Goal: Information Seeking & Learning: Learn about a topic

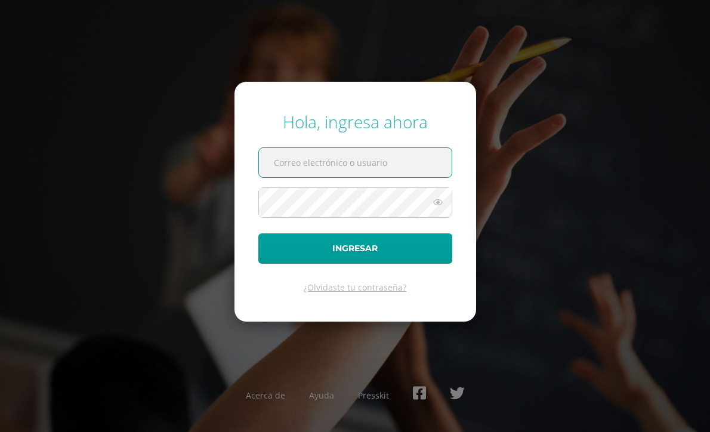
type input "[EMAIL_ADDRESS][DOMAIN_NAME]"
click at [355, 248] on button "Ingresar" at bounding box center [355, 248] width 194 height 30
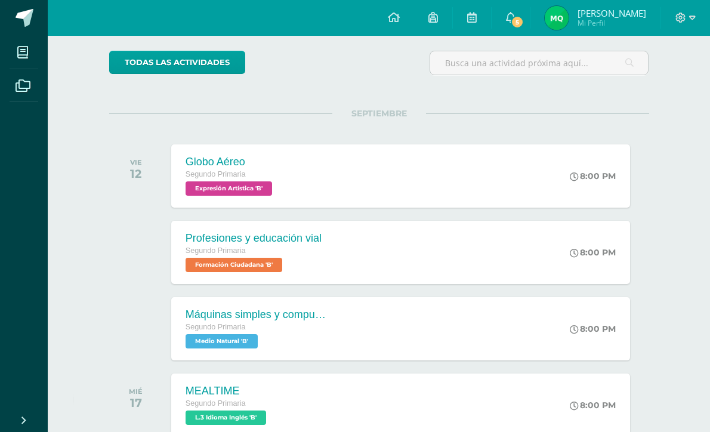
scroll to position [95, 0]
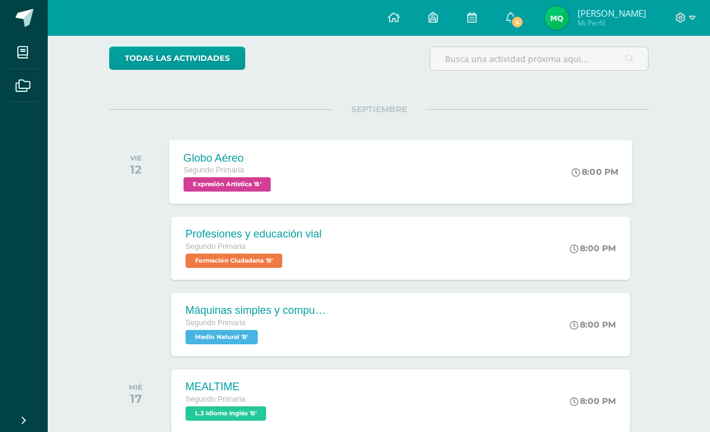
click at [244, 179] on span "Expresión Artística 'B'" at bounding box center [226, 184] width 87 height 14
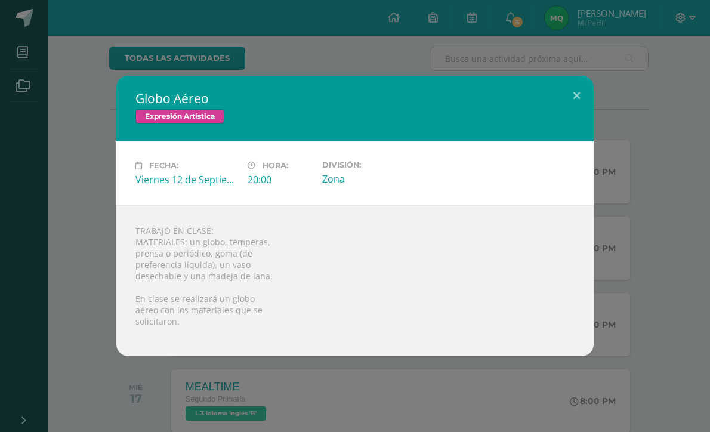
click at [292, 382] on div "Globo Aéreo Expresión Artística Fecha: Viernes 12 de Septiembre Hora: 20:00 Div…" at bounding box center [355, 216] width 710 height 432
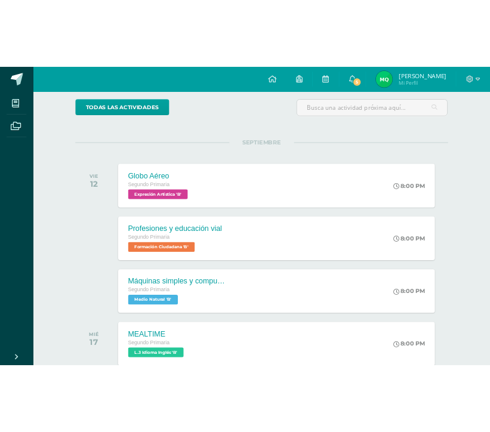
scroll to position [97, 0]
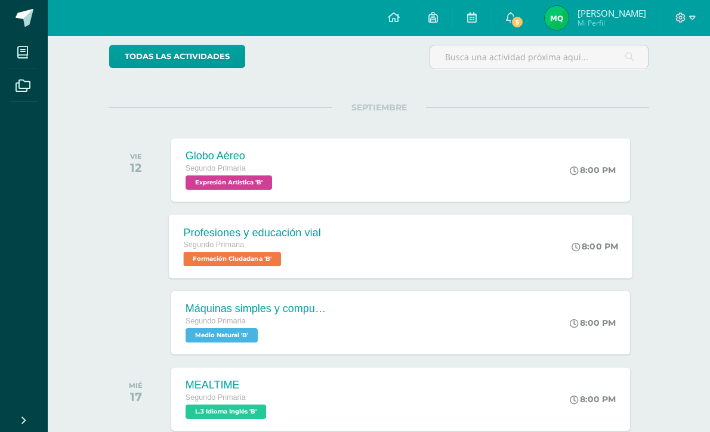
click at [304, 225] on div "Profesiones y educación vial Segundo Primaria Formación Ciudadana 'B'" at bounding box center [252, 246] width 166 height 64
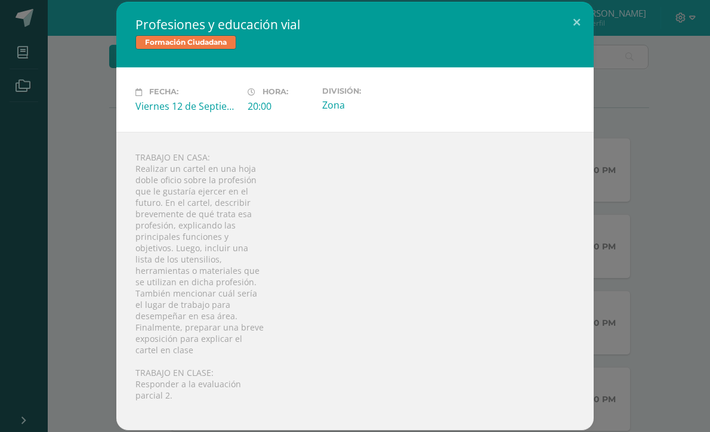
click at [71, 178] on div "Profesiones y educación vial Formación Ciudadana Fecha: Viernes 12 de Septiembr…" at bounding box center [355, 216] width 700 height 428
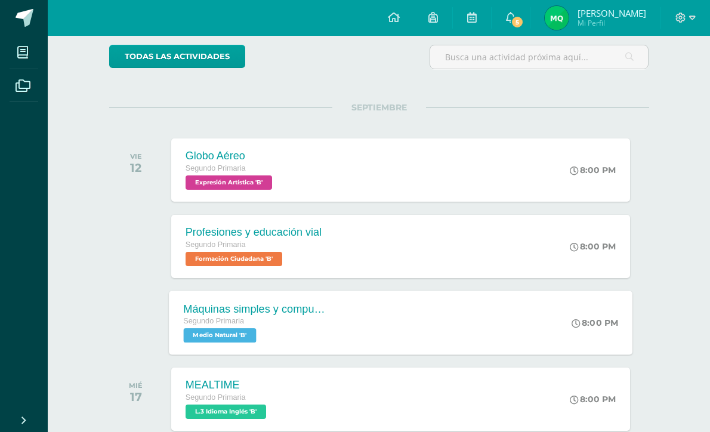
click at [266, 320] on div "Segundo Primaria" at bounding box center [255, 321] width 144 height 13
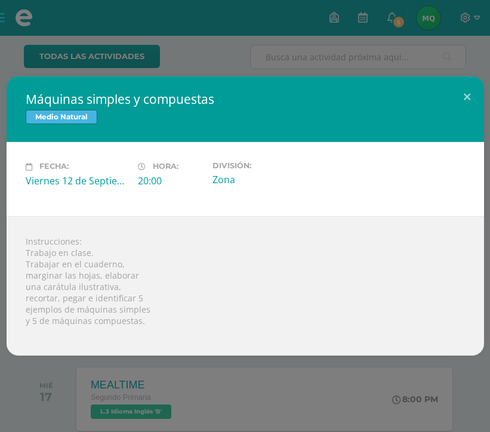
click at [458, 51] on div "Máquinas simples y compuestas Medio Natural Fecha: Viernes 12 de Septiembre Hor…" at bounding box center [245, 216] width 490 height 432
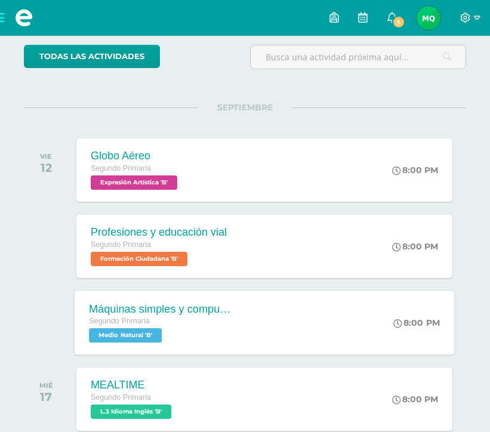
scroll to position [134, 0]
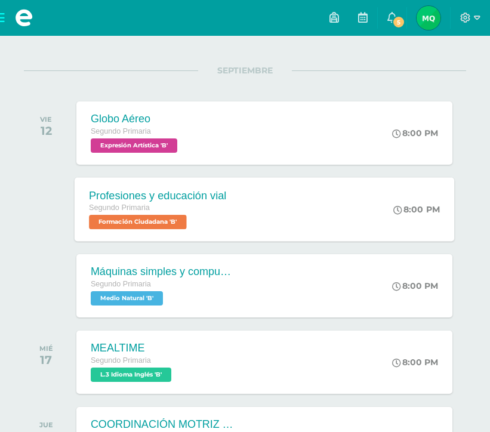
click at [184, 220] on span "Formación Ciudadana 'B'" at bounding box center [138, 222] width 98 height 14
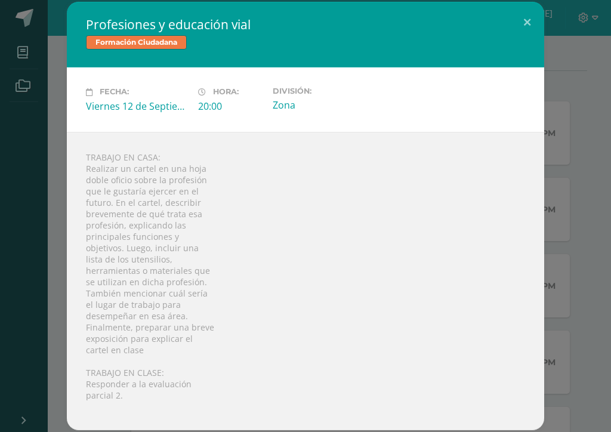
scroll to position [0, 0]
drag, startPoint x: 288, startPoint y: 136, endPoint x: 283, endPoint y: 131, distance: 7.2
click at [283, 131] on div "Profesiones y educación vial Formación Ciudadana Fecha: Viernes 12 de Septiembr…" at bounding box center [305, 216] width 477 height 428
click at [283, 131] on div "Fecha: Viernes 12 de Septiembre Hora: 20:00 División: Zona" at bounding box center [305, 99] width 477 height 64
drag, startPoint x: 274, startPoint y: 191, endPoint x: 274, endPoint y: 179, distance: 11.9
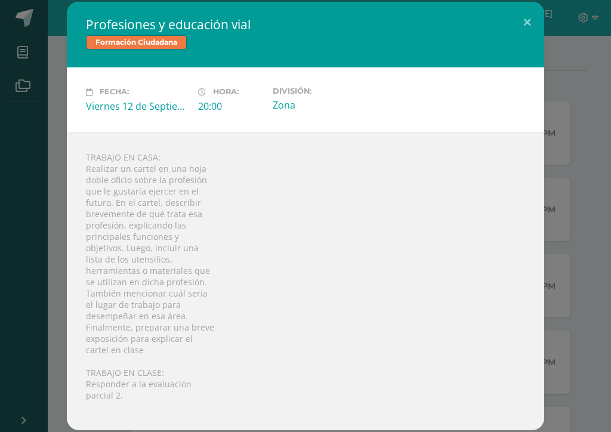
click at [274, 179] on div "TRABAJO EN CASA: Realizar un cartel en una hoja doble oficio sobre la profesión…" at bounding box center [305, 281] width 477 height 298
click at [527, 28] on button at bounding box center [527, 22] width 34 height 41
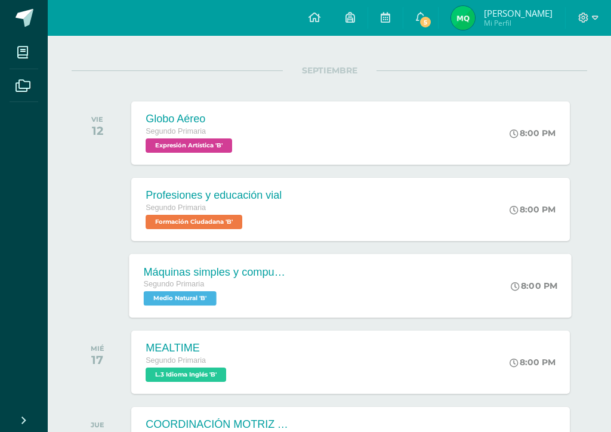
click at [197, 299] on span "Medio Natural 'B'" at bounding box center [180, 298] width 73 height 14
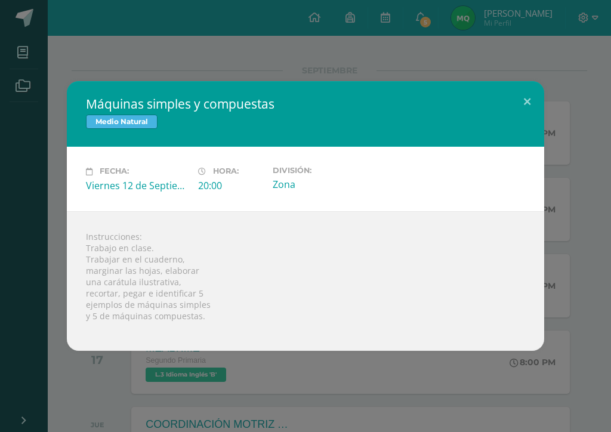
click at [238, 74] on div "Máquinas simples y compuestas Medio Natural Fecha: Viernes 12 de Septiembre Hor…" at bounding box center [305, 216] width 611 height 432
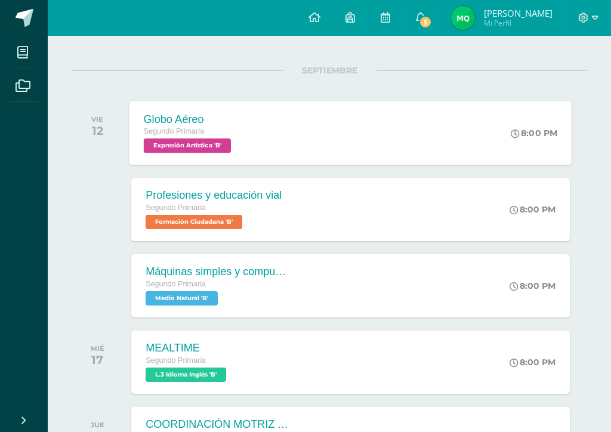
click at [223, 157] on div "Globo Aéreo Segundo Primaria Expresión Artística 'B'" at bounding box center [188, 133] width 119 height 64
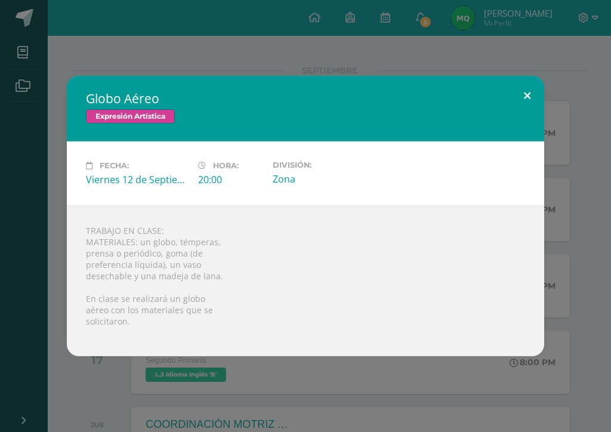
click at [521, 96] on button at bounding box center [527, 96] width 34 height 41
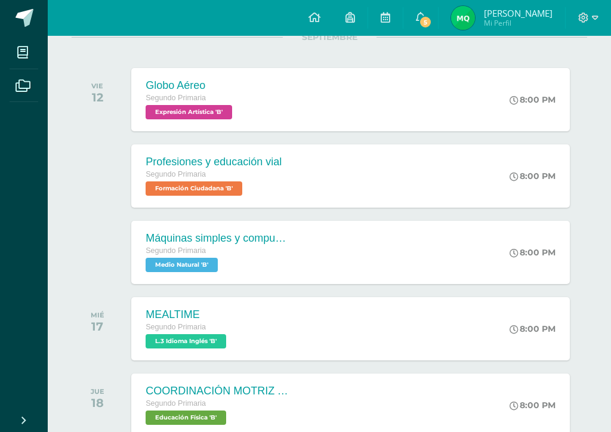
scroll to position [170, 0]
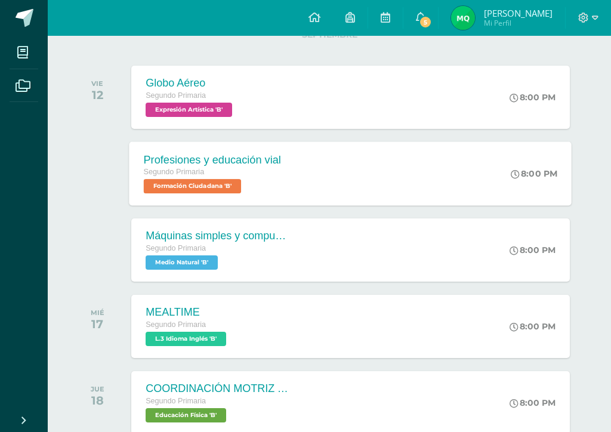
click at [214, 191] on span "Formación Ciudadana 'B'" at bounding box center [193, 186] width 98 height 14
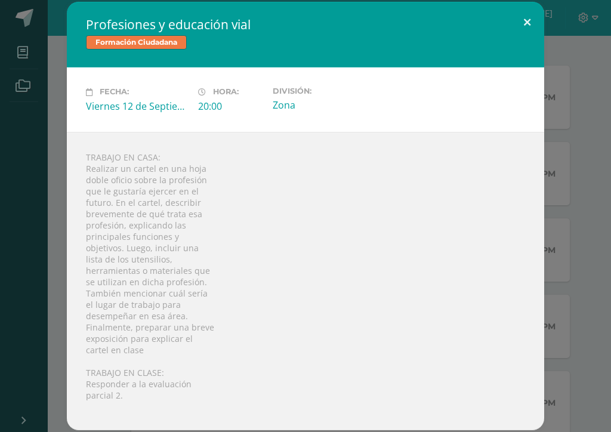
click at [523, 23] on button at bounding box center [527, 22] width 34 height 41
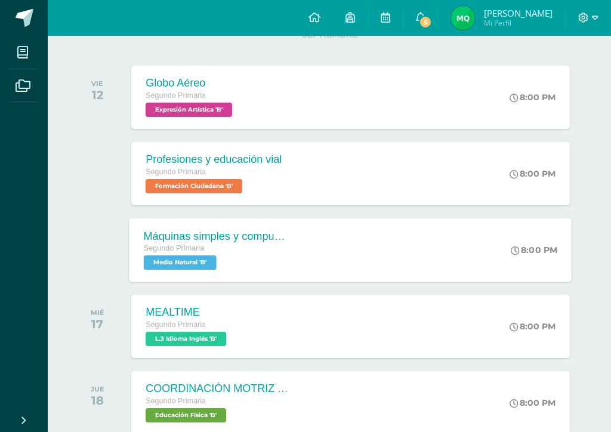
click at [190, 263] on span "Medio Natural 'B'" at bounding box center [180, 262] width 73 height 14
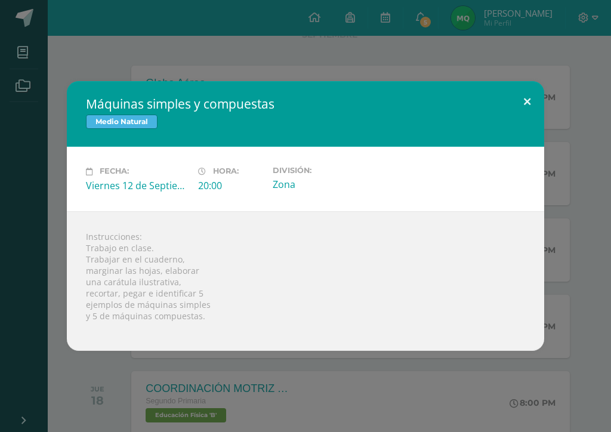
click at [521, 101] on button at bounding box center [527, 101] width 34 height 41
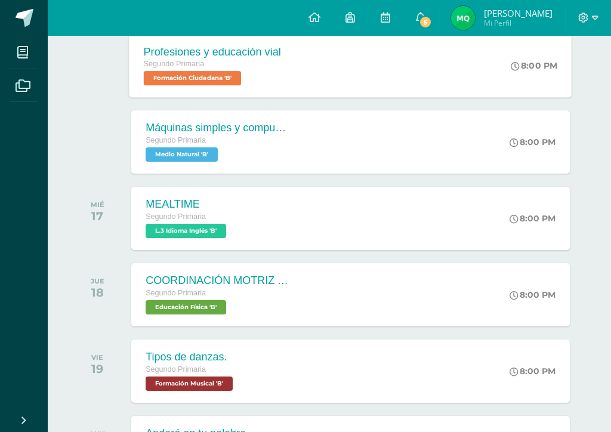
scroll to position [280, 0]
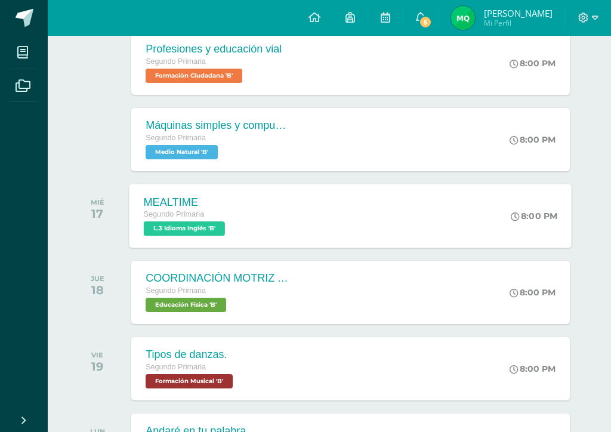
click at [187, 232] on span "L.3 Idioma Inglés 'B'" at bounding box center [184, 228] width 81 height 14
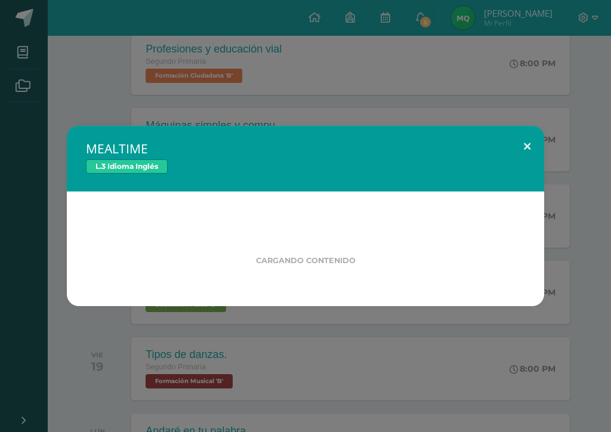
click at [529, 146] on button at bounding box center [527, 146] width 34 height 41
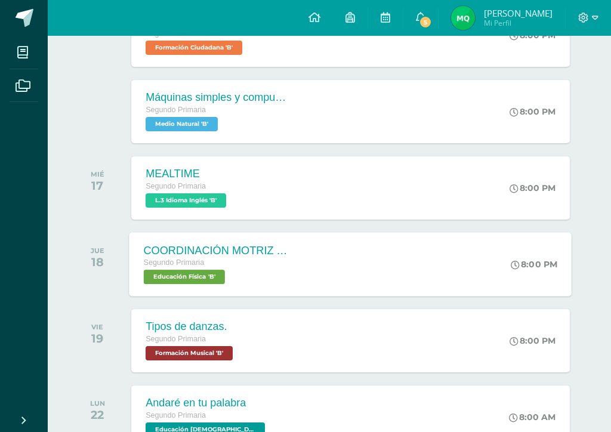
scroll to position [311, 0]
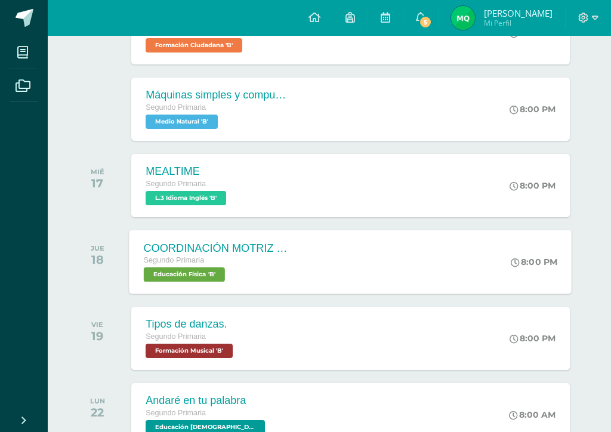
click at [204, 280] on span "Educación Física 'B'" at bounding box center [184, 274] width 81 height 14
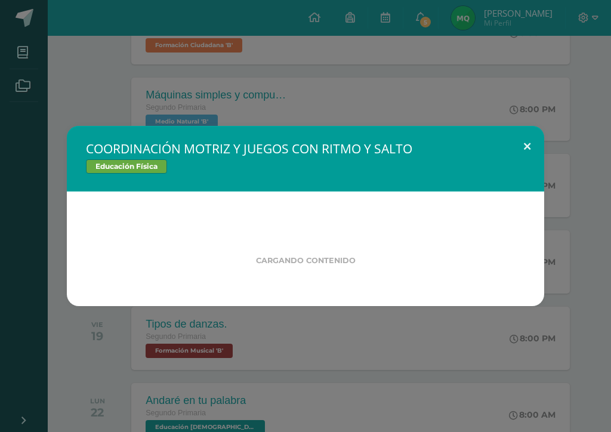
click at [523, 147] on button at bounding box center [527, 146] width 34 height 41
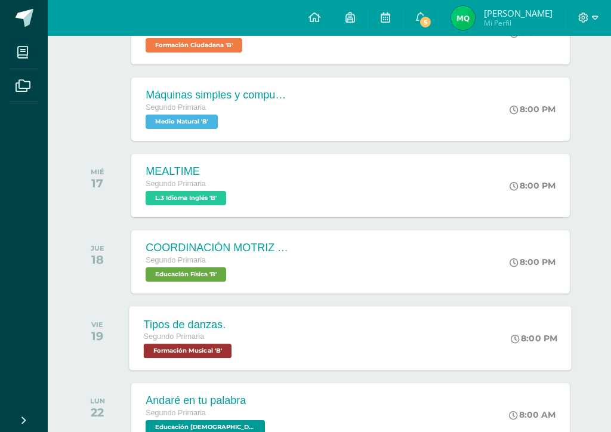
click at [209, 351] on span "Formación Musical 'B'" at bounding box center [188, 351] width 88 height 14
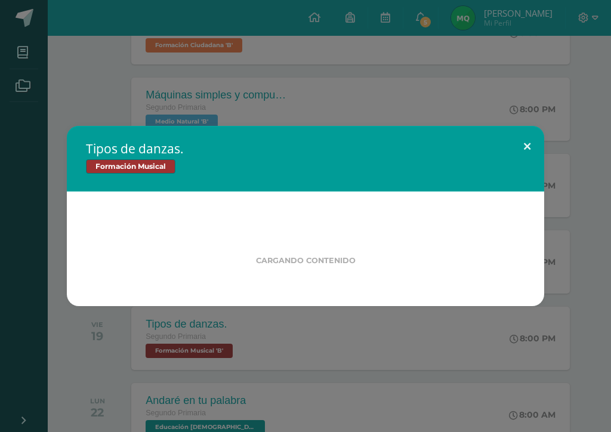
click at [528, 142] on button at bounding box center [527, 146] width 34 height 41
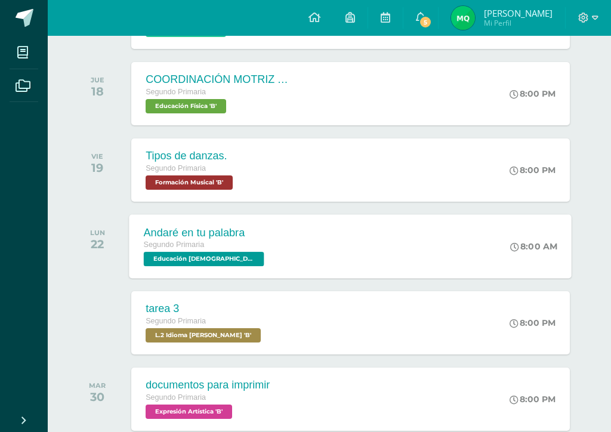
scroll to position [480, 0]
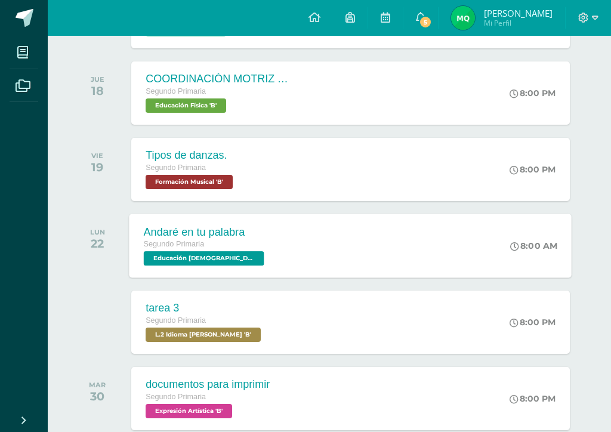
click at [197, 262] on span "Educación Cristiana 'B'" at bounding box center [204, 258] width 121 height 14
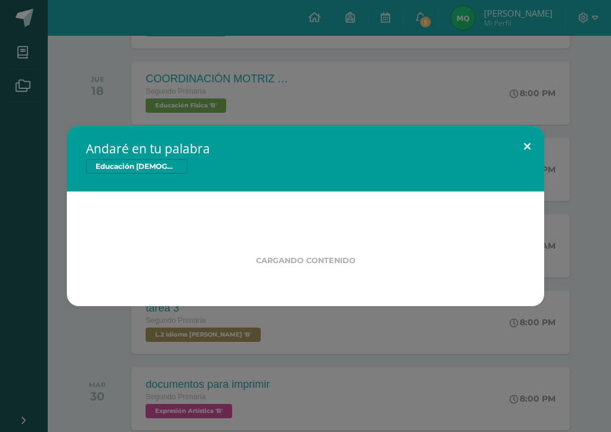
click at [524, 146] on button at bounding box center [527, 146] width 34 height 41
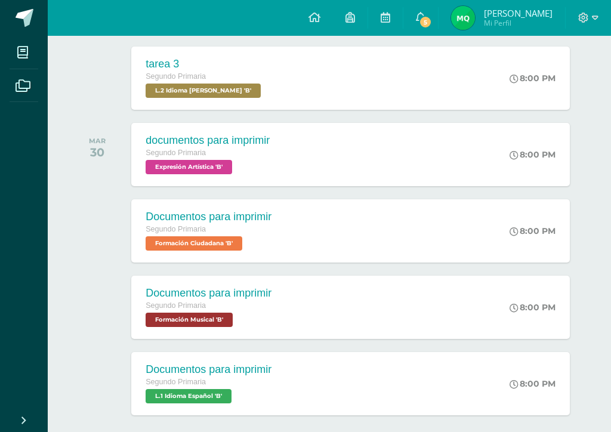
scroll to position [729, 0]
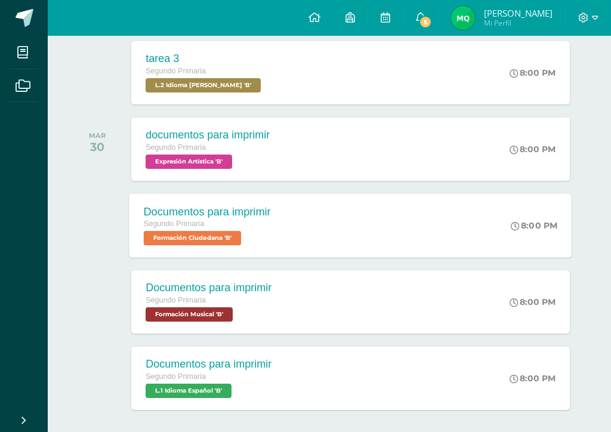
click at [200, 239] on span "Formación Ciudadana 'B'" at bounding box center [193, 238] width 98 height 14
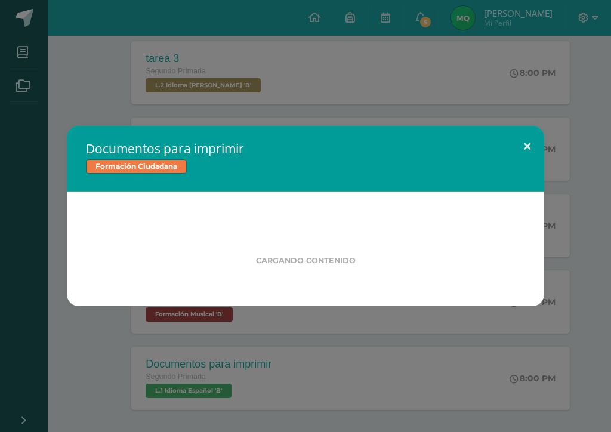
click at [527, 137] on button at bounding box center [527, 146] width 34 height 41
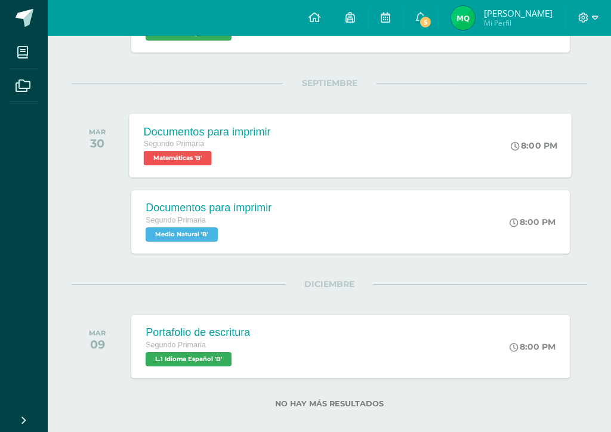
scroll to position [1089, 0]
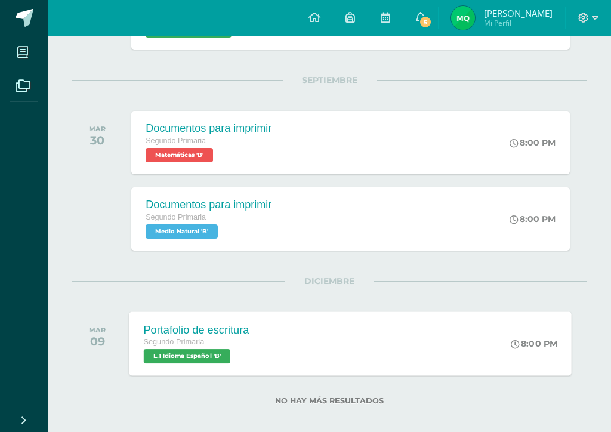
click at [203, 363] on span "L.1 Idioma Español 'B'" at bounding box center [187, 356] width 87 height 14
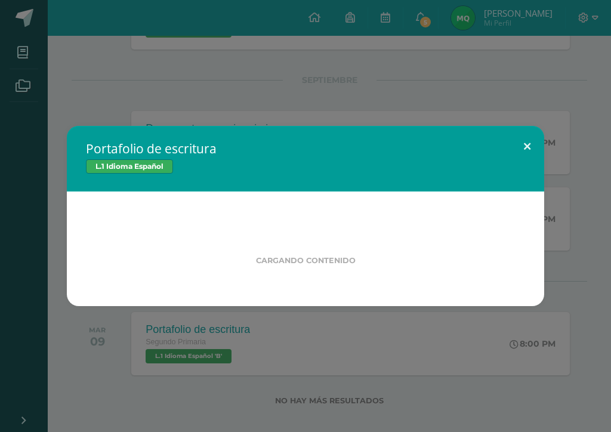
click at [526, 145] on button at bounding box center [527, 146] width 34 height 41
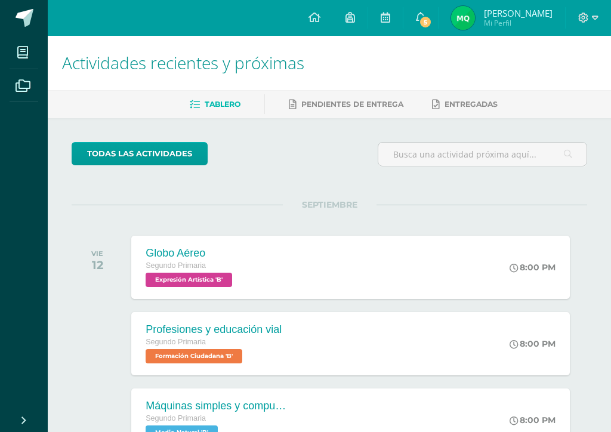
scroll to position [0, 0]
